Goal: Check status: Check status

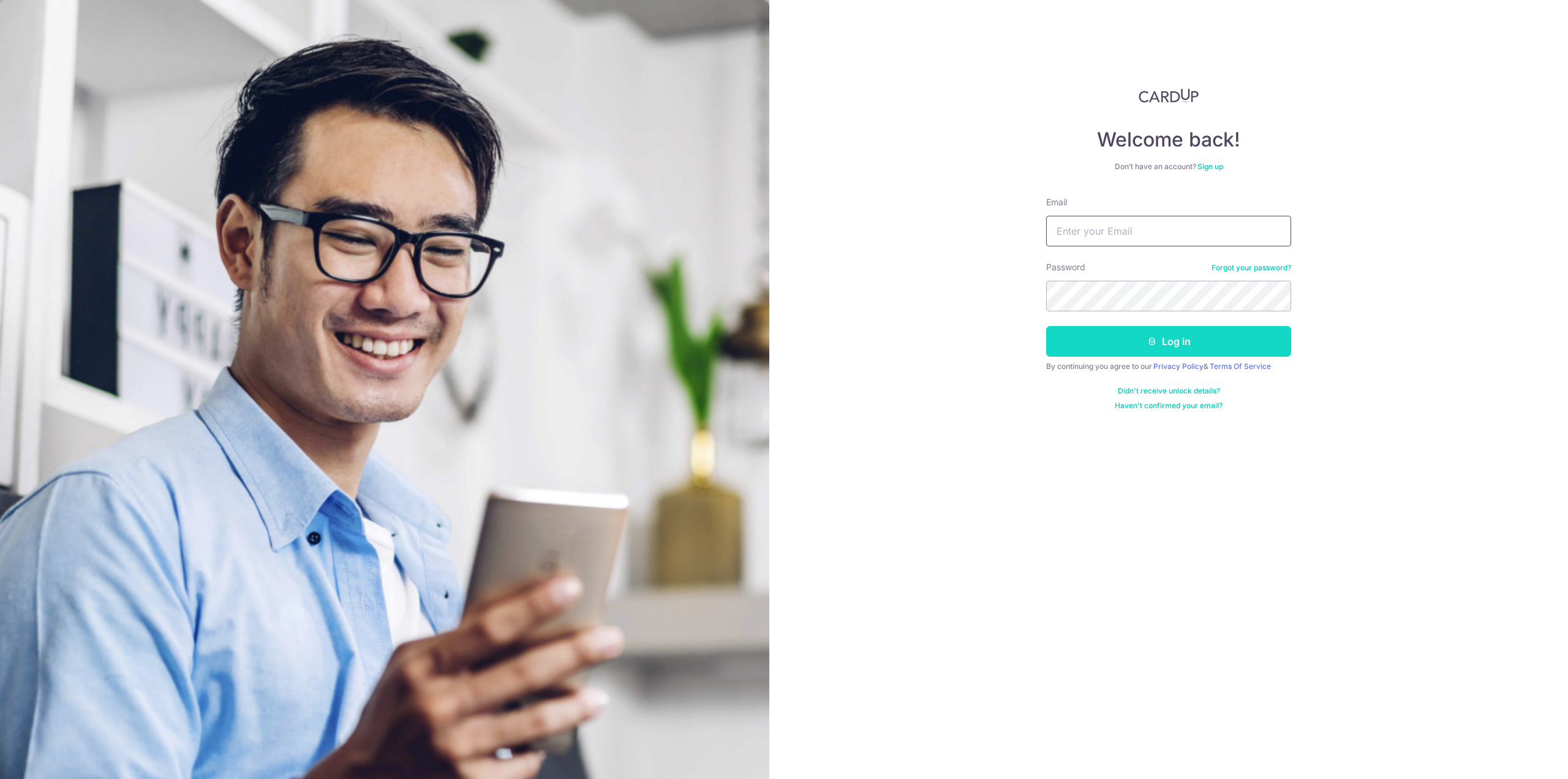
type input "[EMAIL_ADDRESS][DOMAIN_NAME]"
click at [1141, 347] on button "Log in" at bounding box center [1168, 341] width 245 height 30
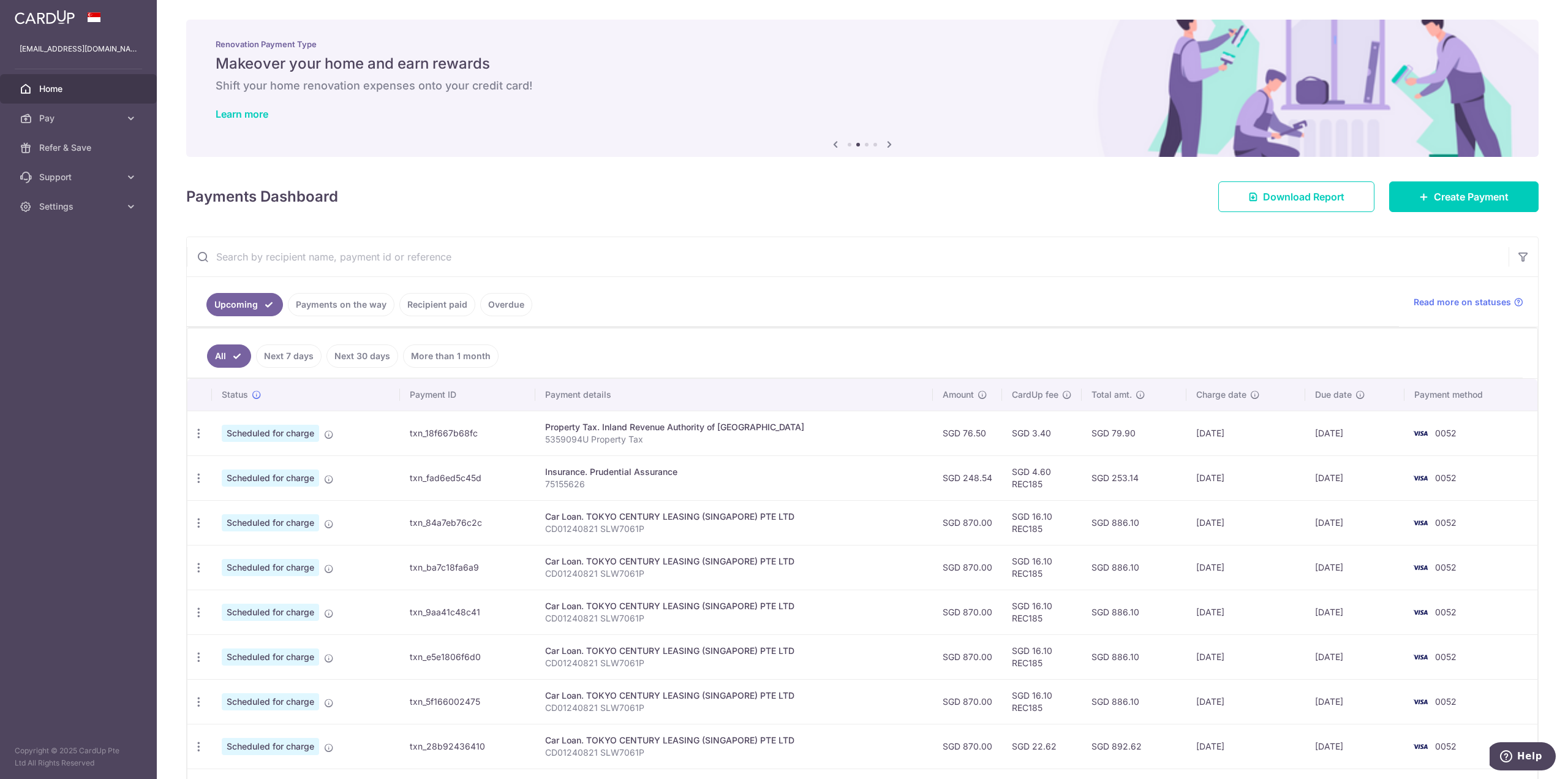
click at [92, 89] on span "Home" at bounding box center [80, 88] width 81 height 13
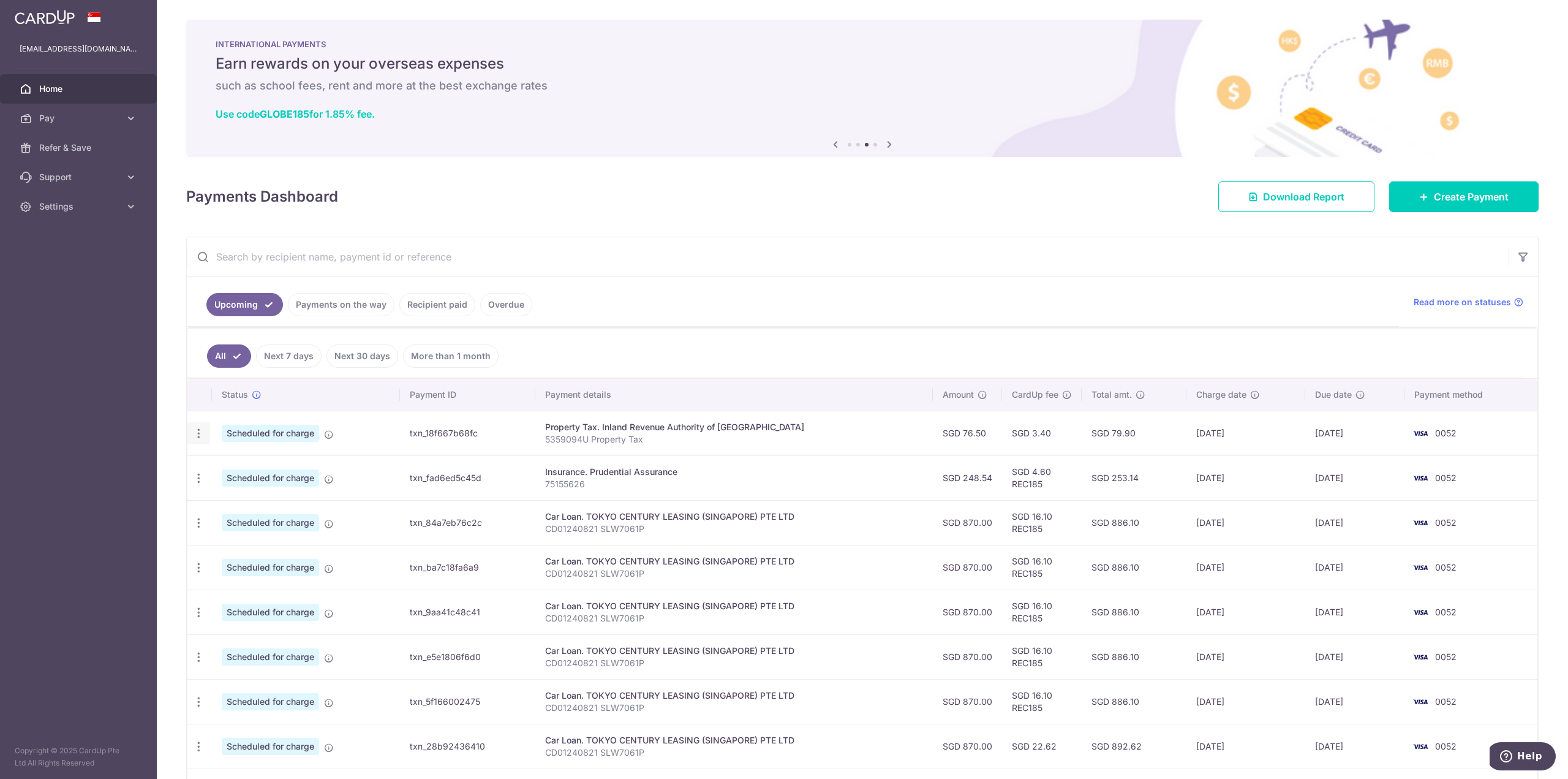
click at [200, 435] on icon "button" at bounding box center [198, 433] width 13 height 13
click at [589, 188] on div "Payments Dashboard Download Report Create Payment" at bounding box center [862, 194] width 1352 height 35
click at [94, 82] on link "Home" at bounding box center [78, 88] width 157 height 29
